Goal: Check status

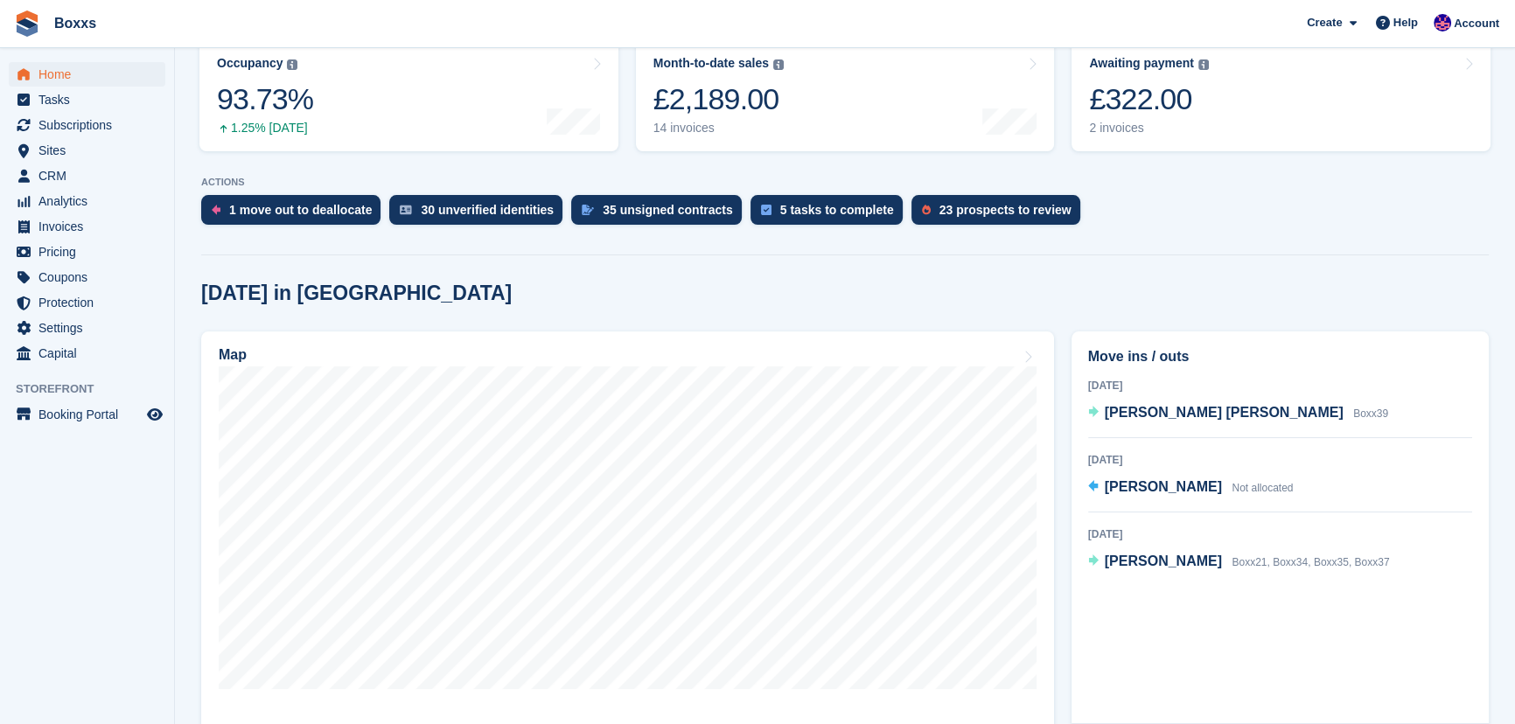
scroll to position [317, 0]
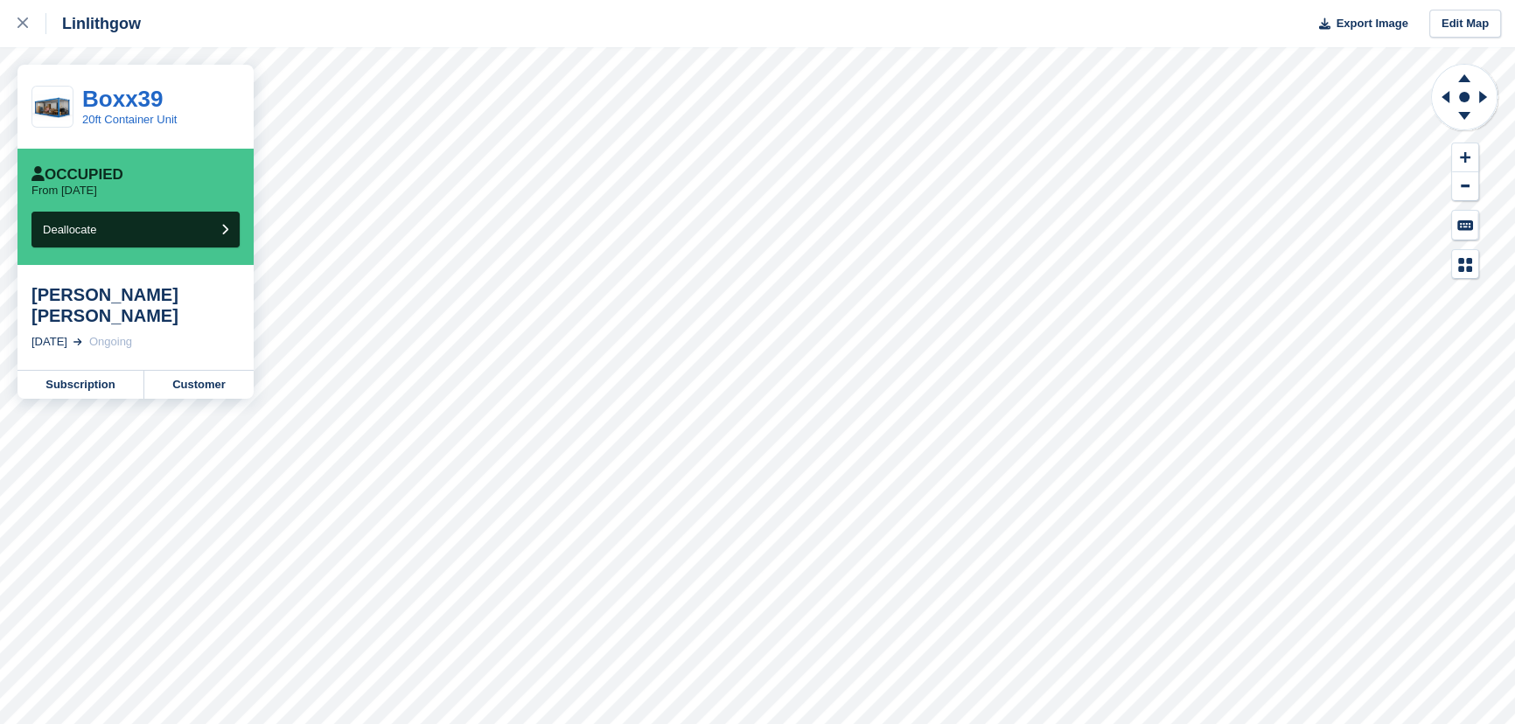
click at [300, 35] on div "Linlithgow Export Image Edit Map" at bounding box center [757, 23] width 1515 height 47
click at [20, 17] on div at bounding box center [31, 23] width 29 height 21
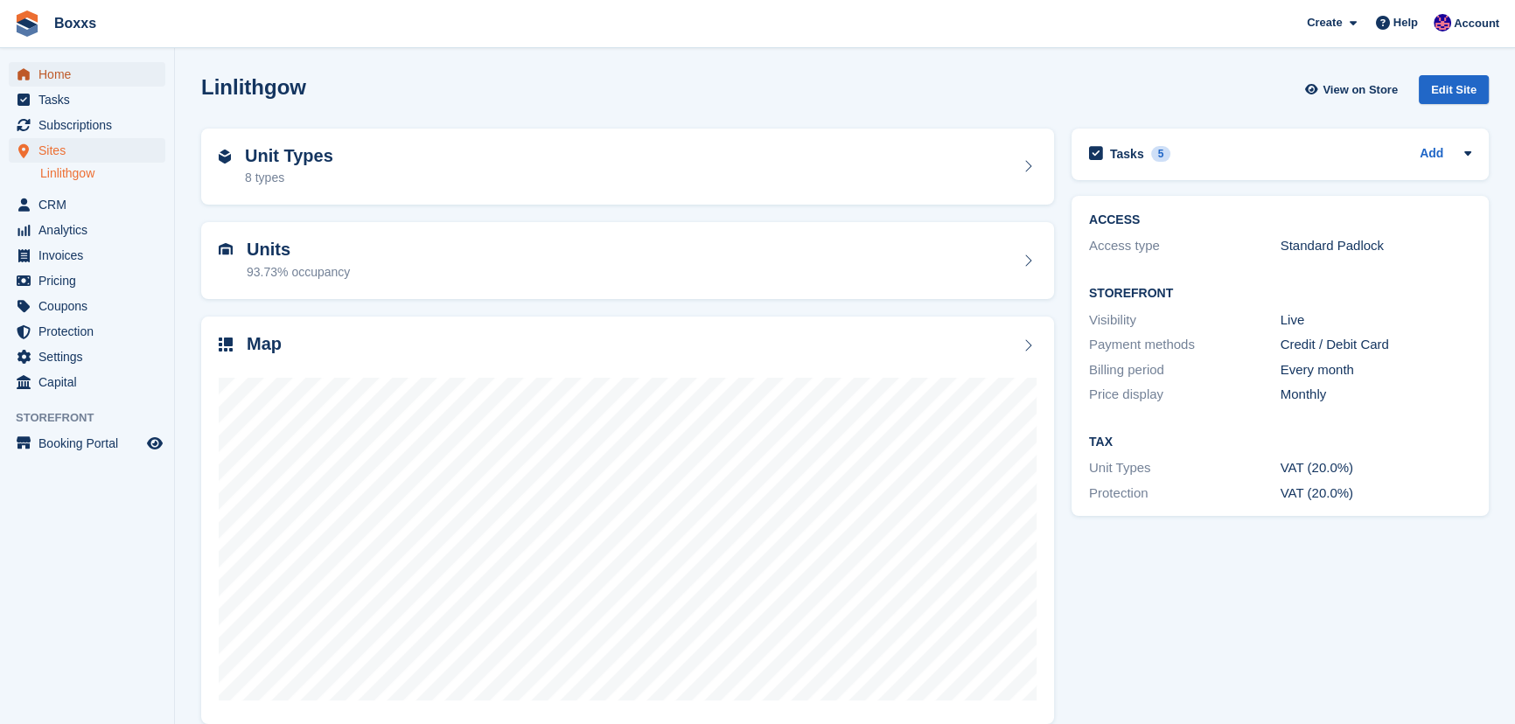
click at [77, 65] on span "Home" at bounding box center [90, 74] width 105 height 24
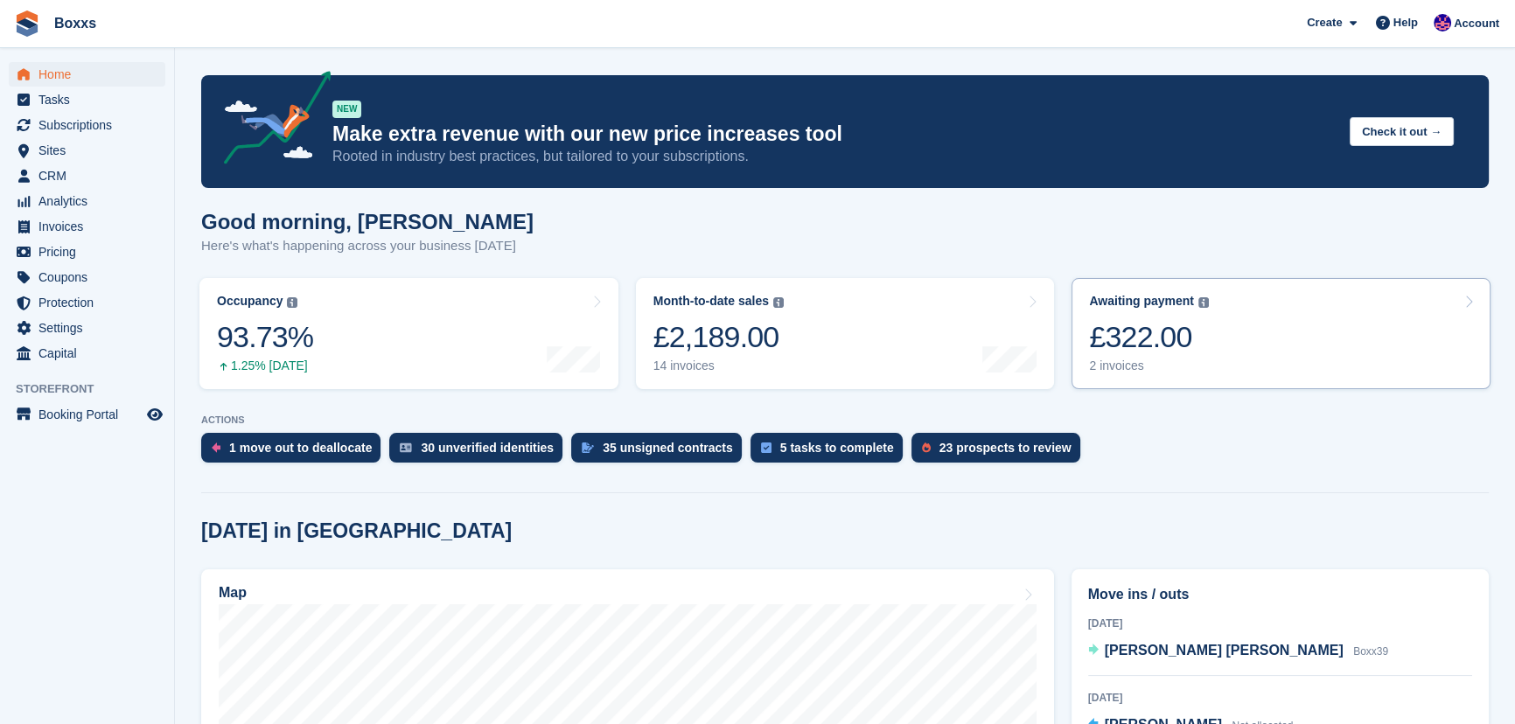
click at [1287, 315] on link "Awaiting payment The total outstanding balance on all open invoices. £322.00 2 …" at bounding box center [1280, 333] width 419 height 111
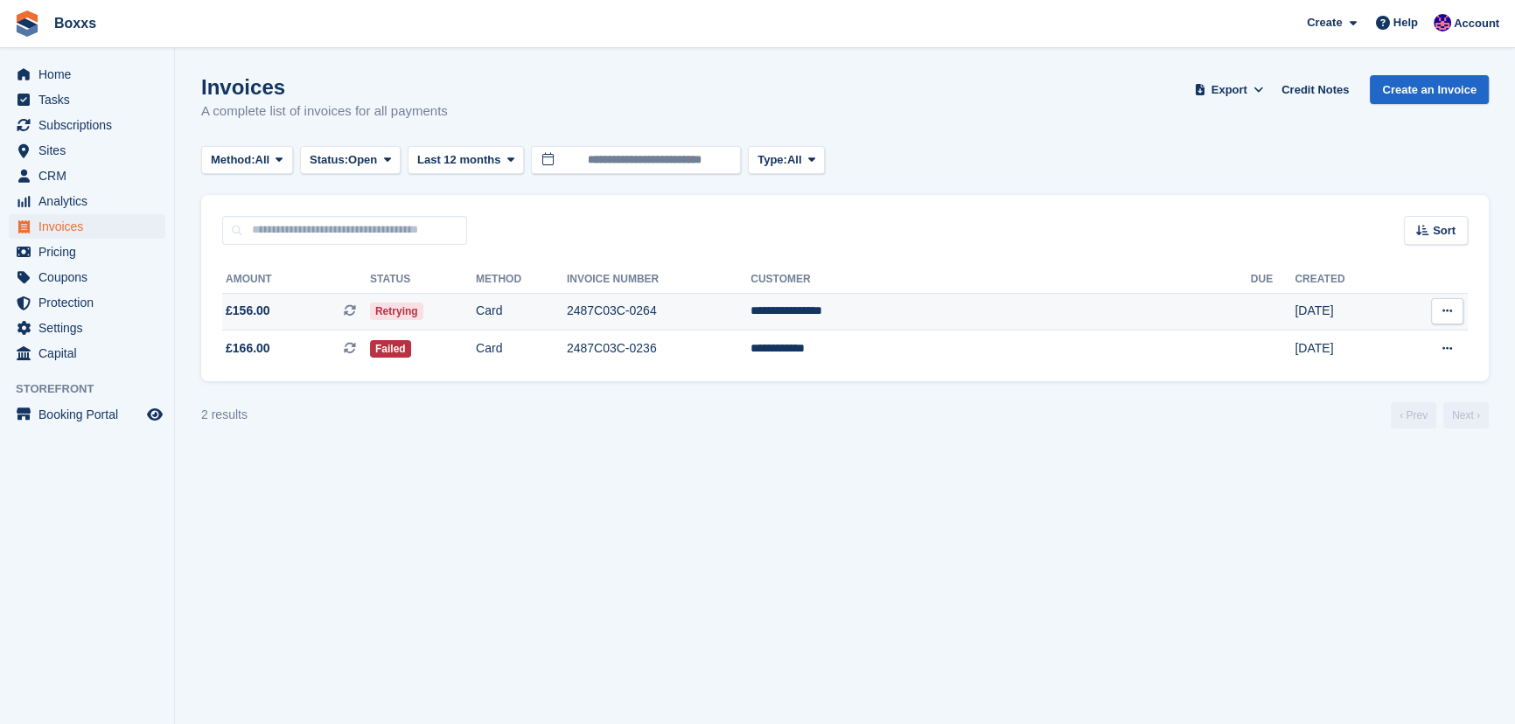
click at [476, 313] on td "Retrying" at bounding box center [423, 312] width 106 height 38
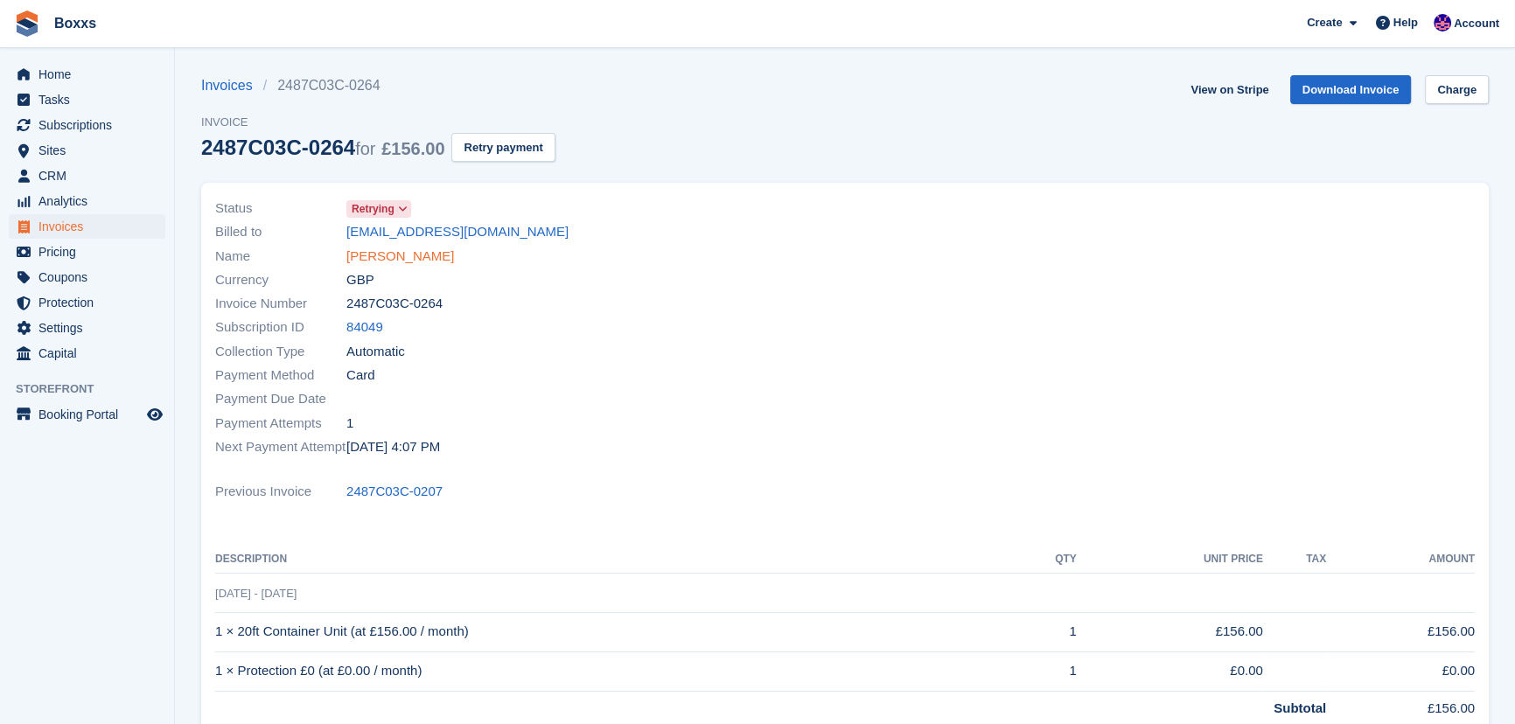
click at [391, 262] on link "[PERSON_NAME]" at bounding box center [400, 257] width 108 height 20
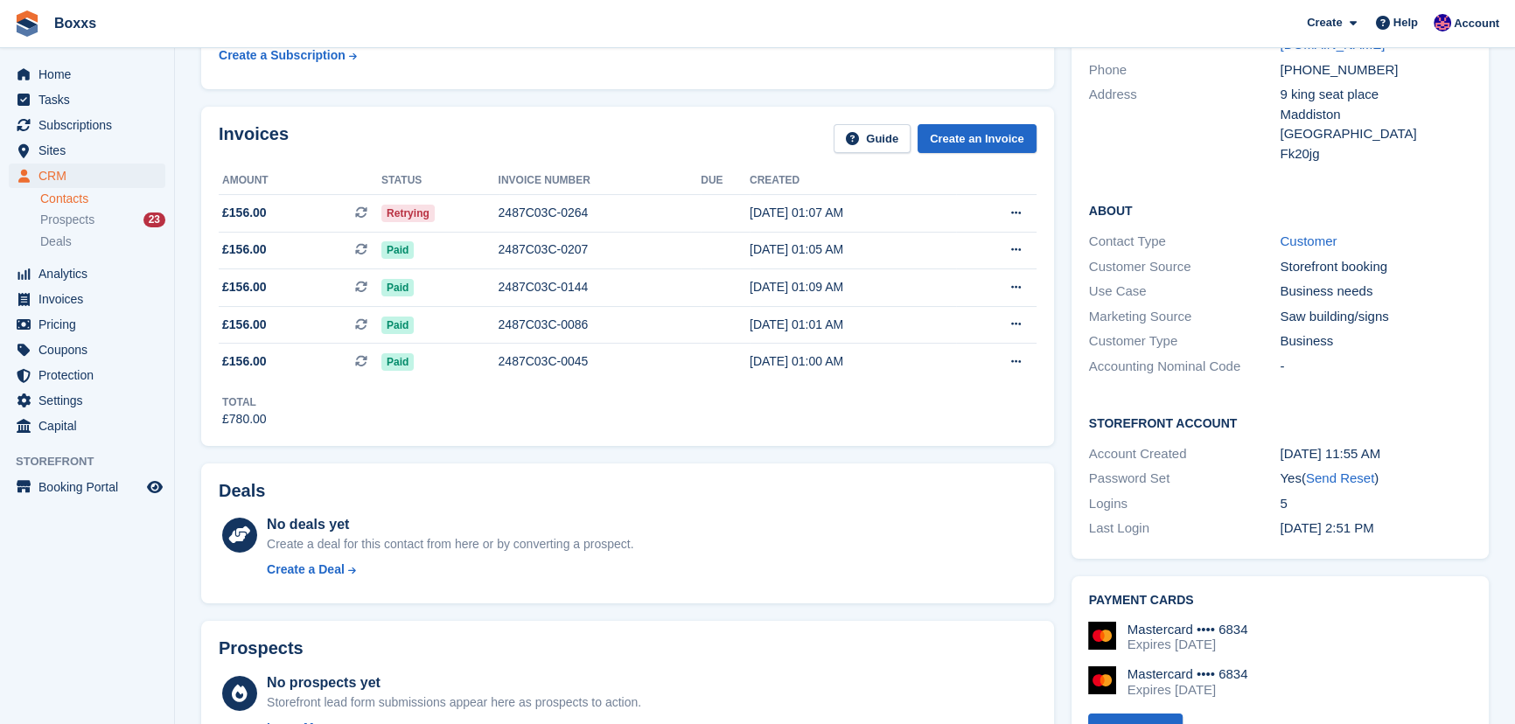
scroll to position [79, 0]
